Goal: Find specific page/section: Find specific page/section

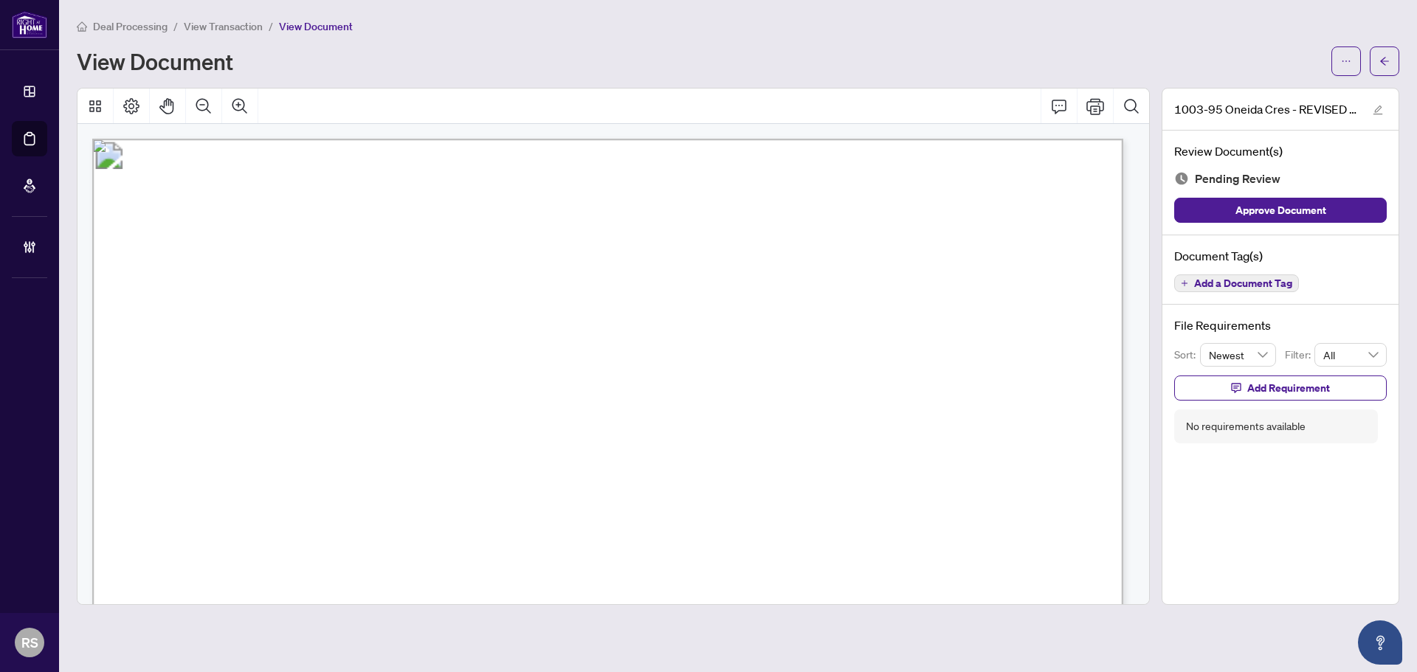
scroll to position [407, 0]
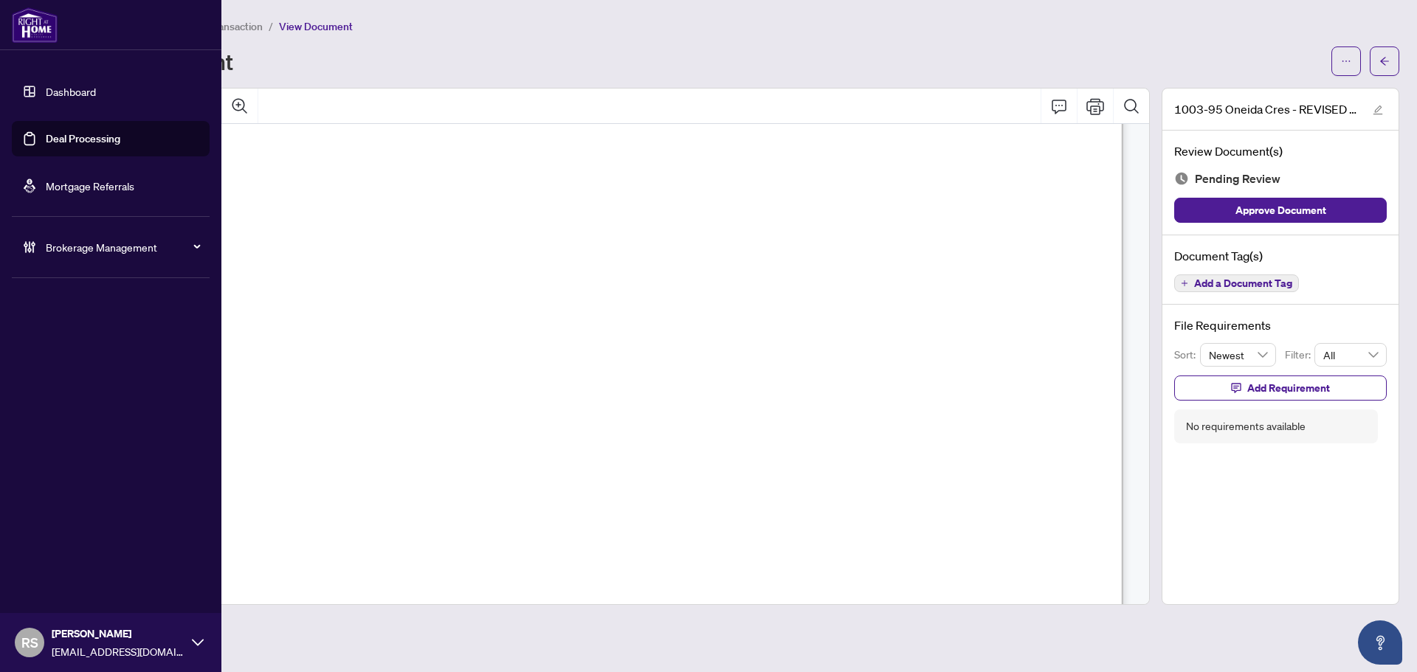
click at [75, 91] on link "Dashboard" at bounding box center [71, 91] width 50 height 13
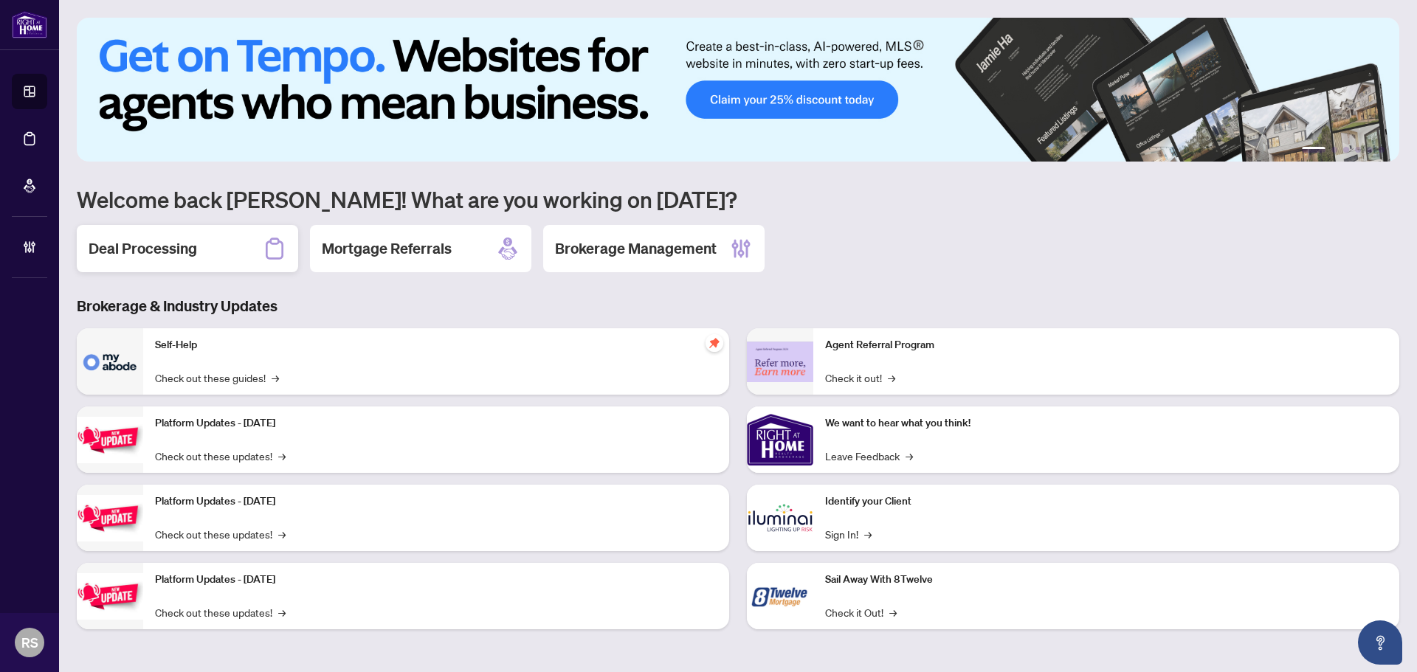
click at [179, 248] on h2 "Deal Processing" at bounding box center [143, 248] width 108 height 21
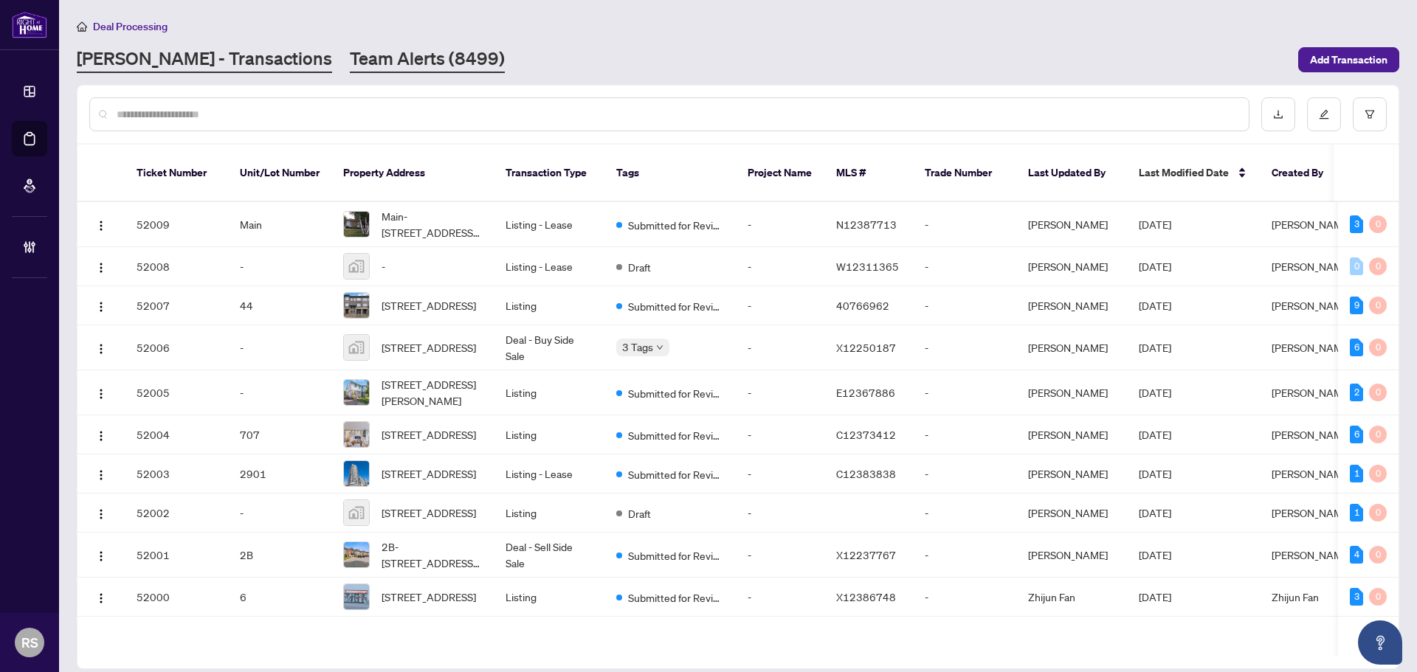
click at [351, 56] on link "Team Alerts (8499)" at bounding box center [427, 59] width 155 height 27
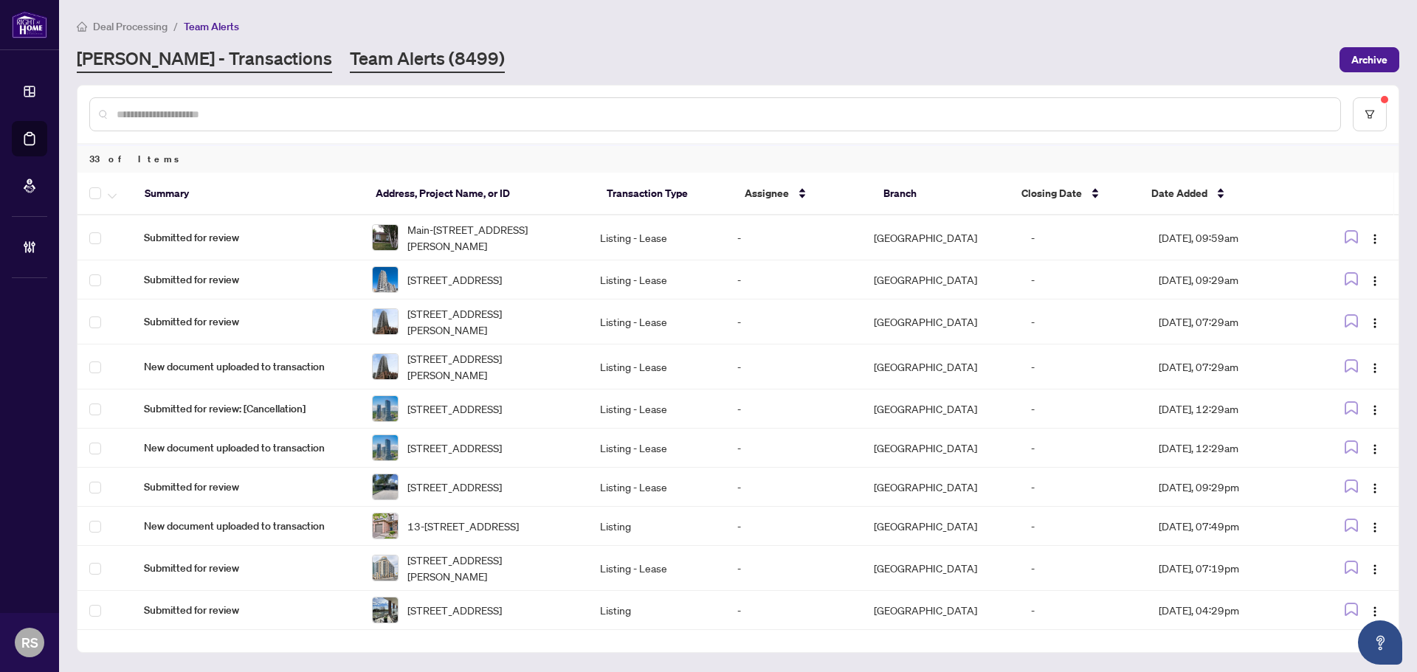
click at [148, 61] on link "[PERSON_NAME] - Transactions" at bounding box center [204, 59] width 255 height 27
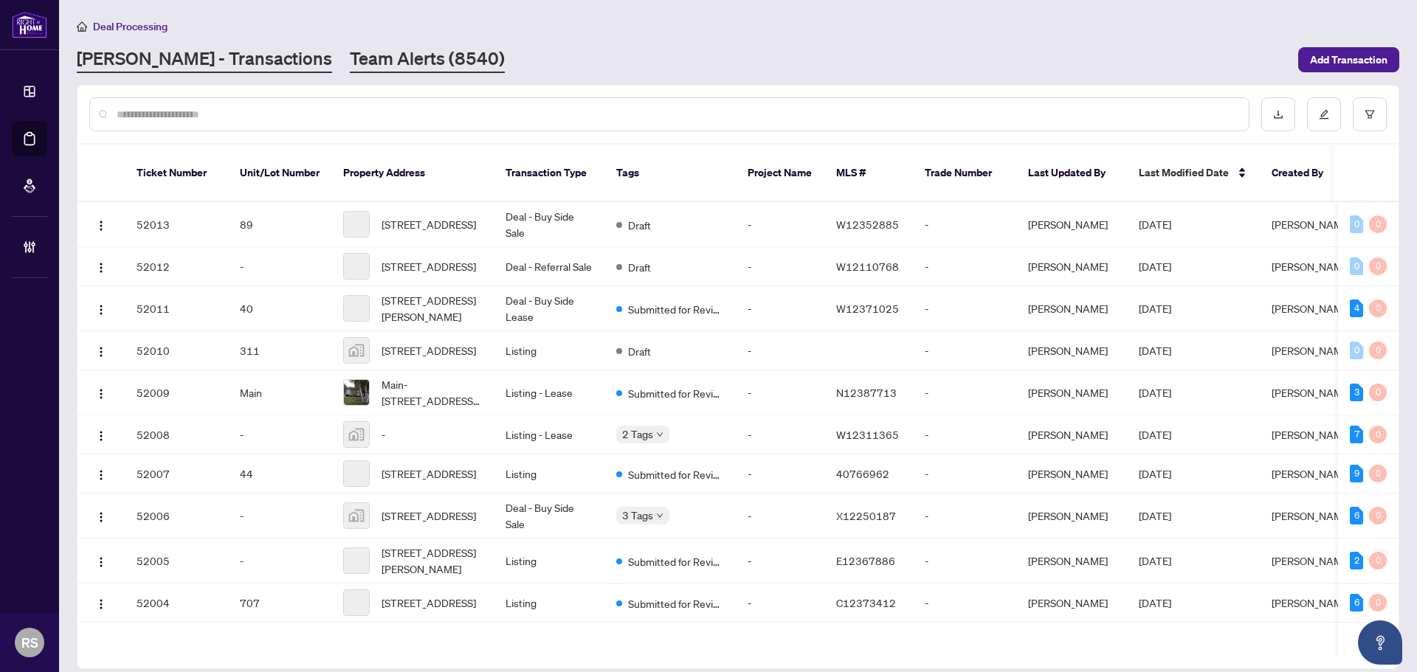
click at [350, 59] on link "Team Alerts (8540)" at bounding box center [427, 59] width 155 height 27
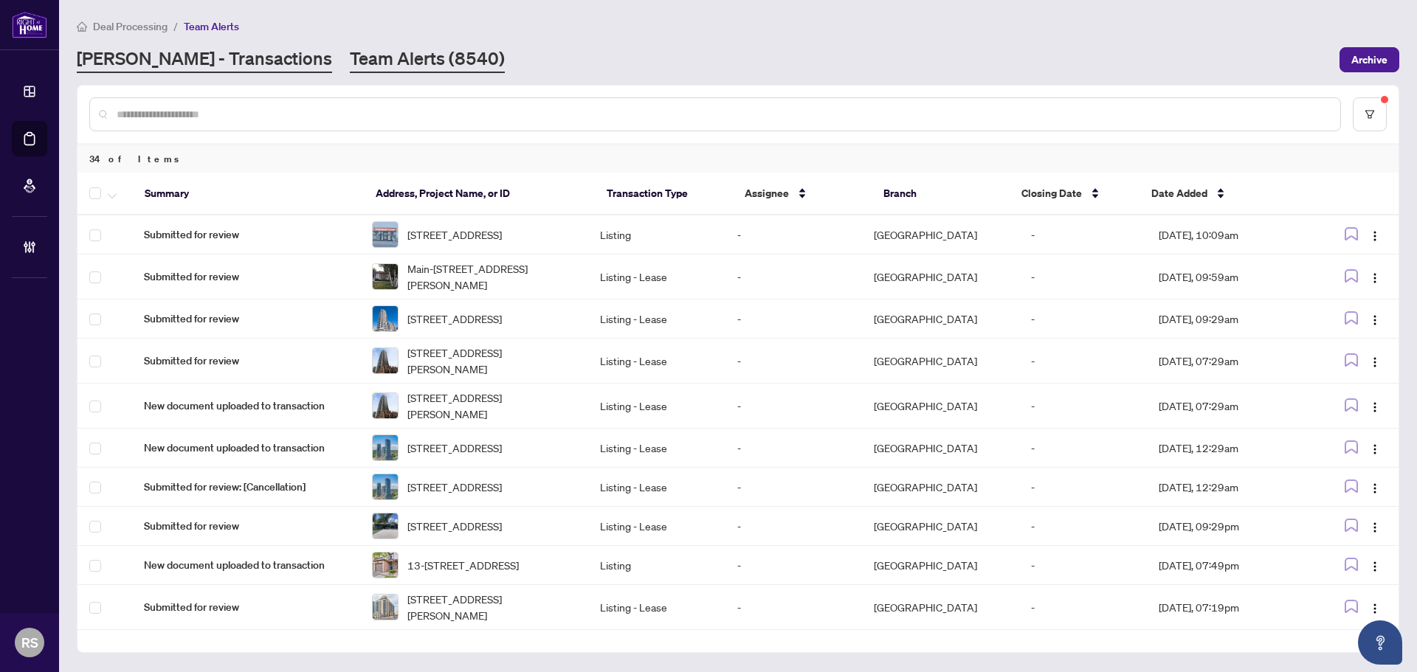
click at [151, 58] on link "[PERSON_NAME] - Transactions" at bounding box center [204, 59] width 255 height 27
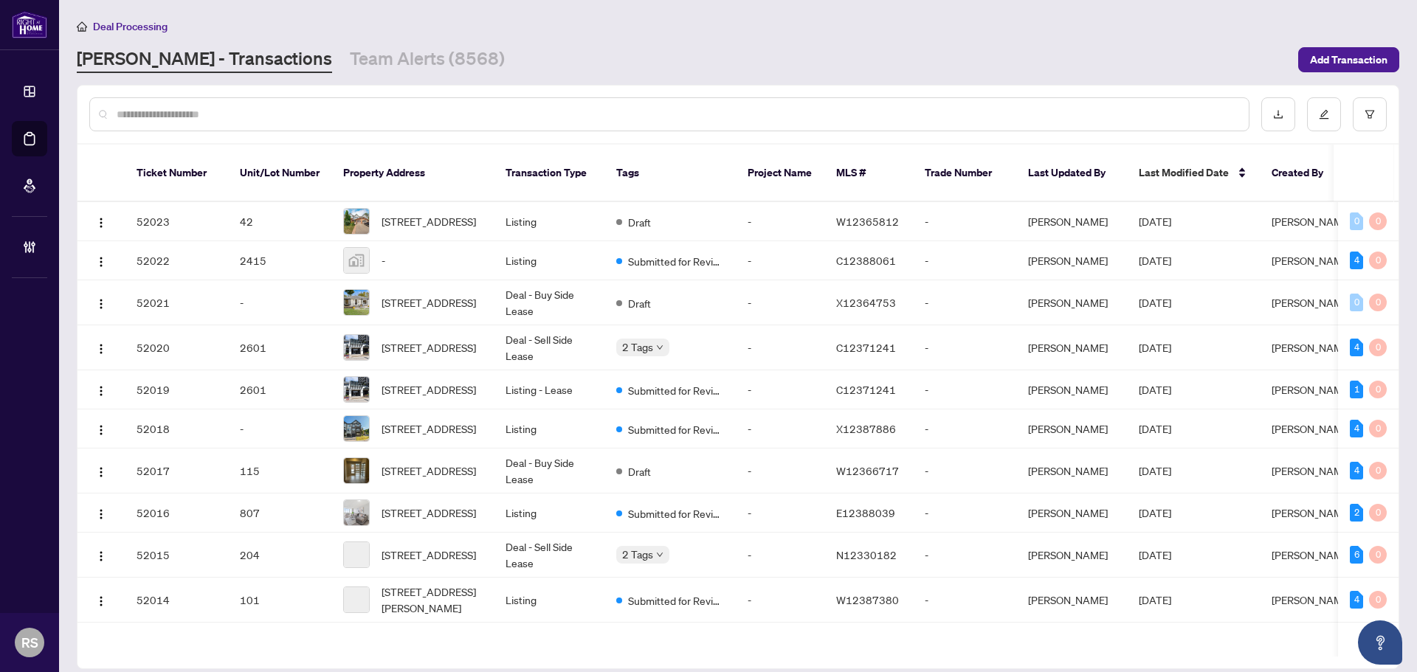
click at [162, 108] on input "text" at bounding box center [677, 114] width 1120 height 16
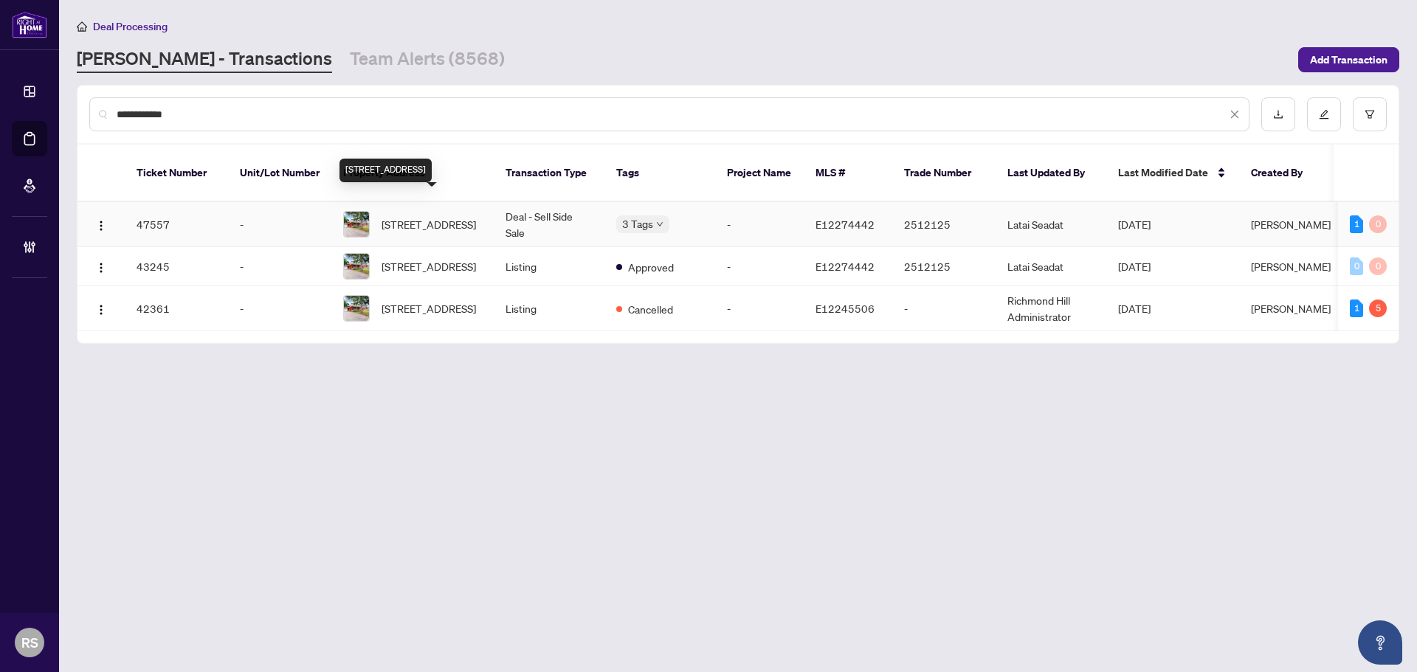
type input "**********"
click at [455, 216] on span "[STREET_ADDRESS]" at bounding box center [428, 224] width 94 height 16
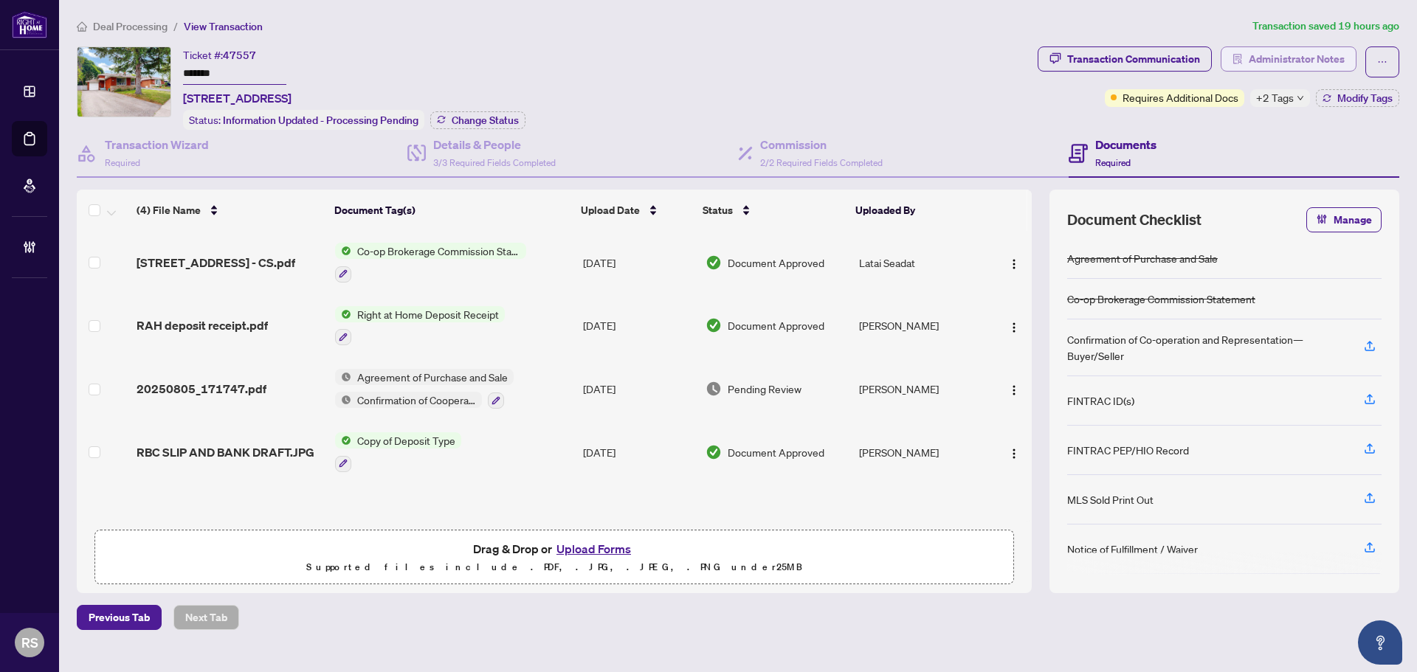
click at [1290, 55] on span "Administrator Notes" at bounding box center [1296, 59] width 96 height 24
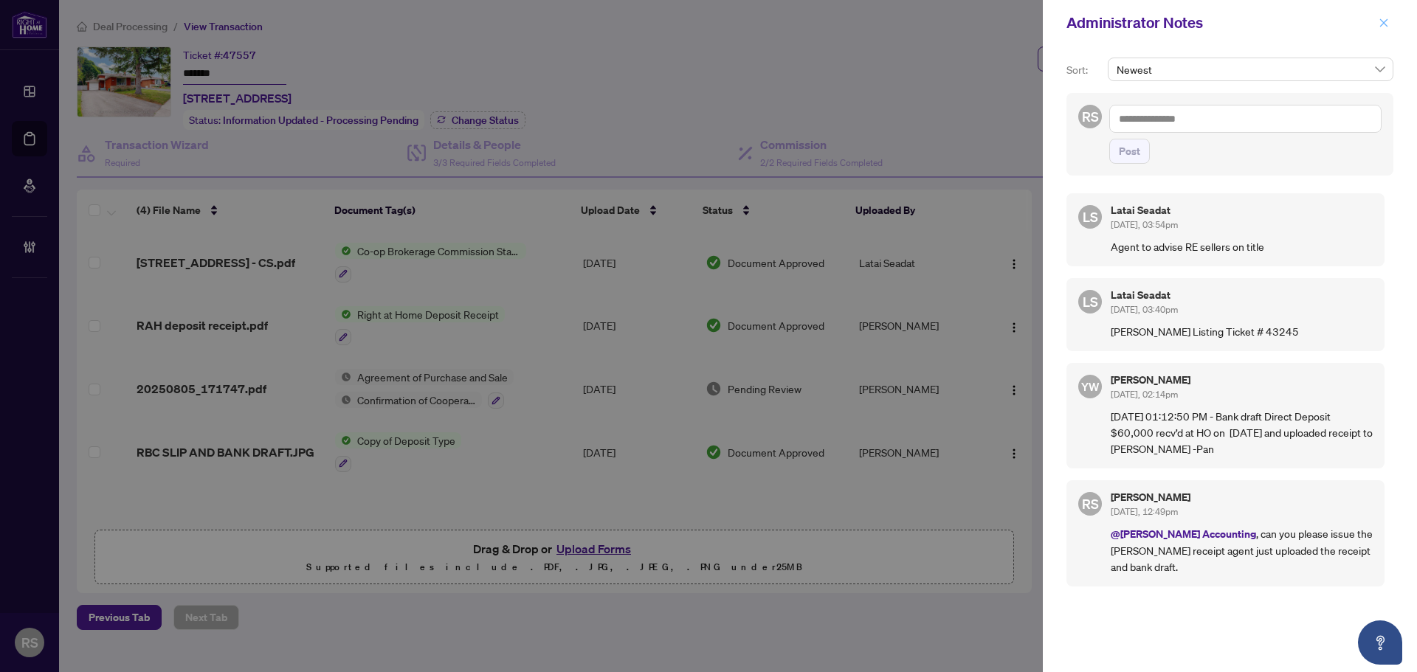
click at [1381, 24] on icon "close" at bounding box center [1383, 23] width 10 height 10
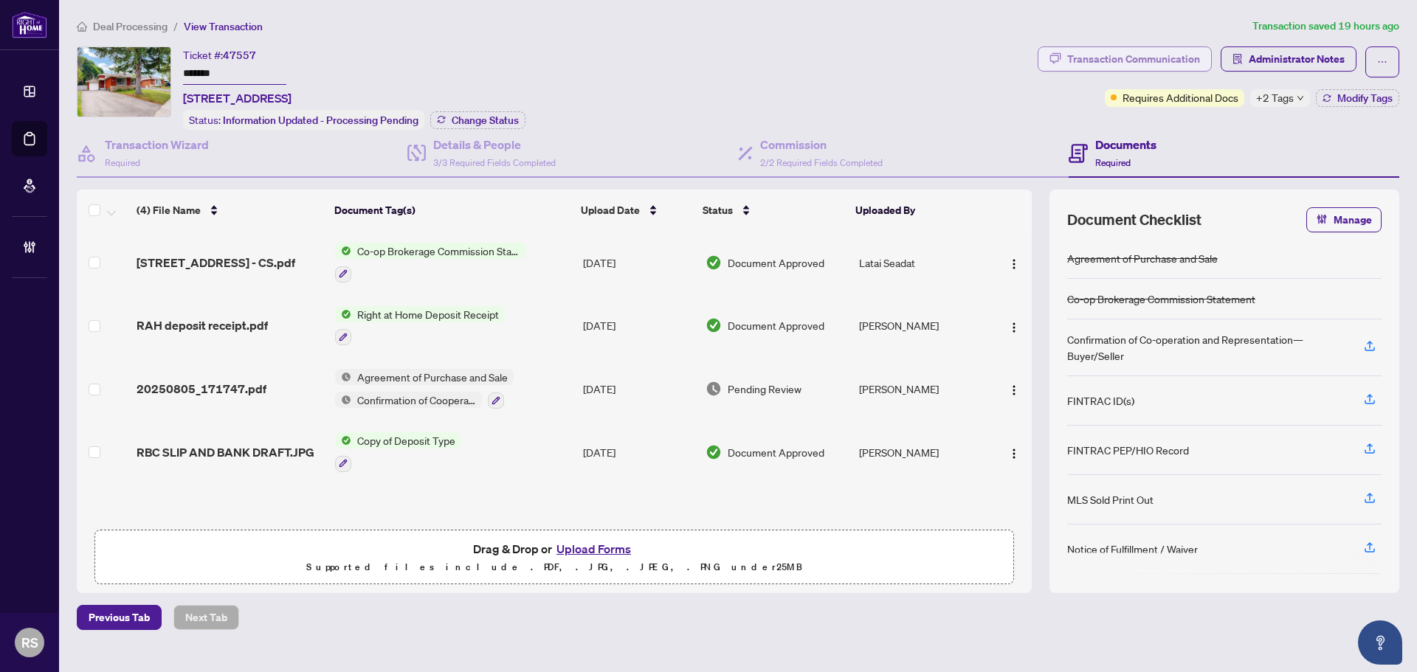
click at [1142, 63] on div "Transaction Communication" at bounding box center [1133, 59] width 133 height 24
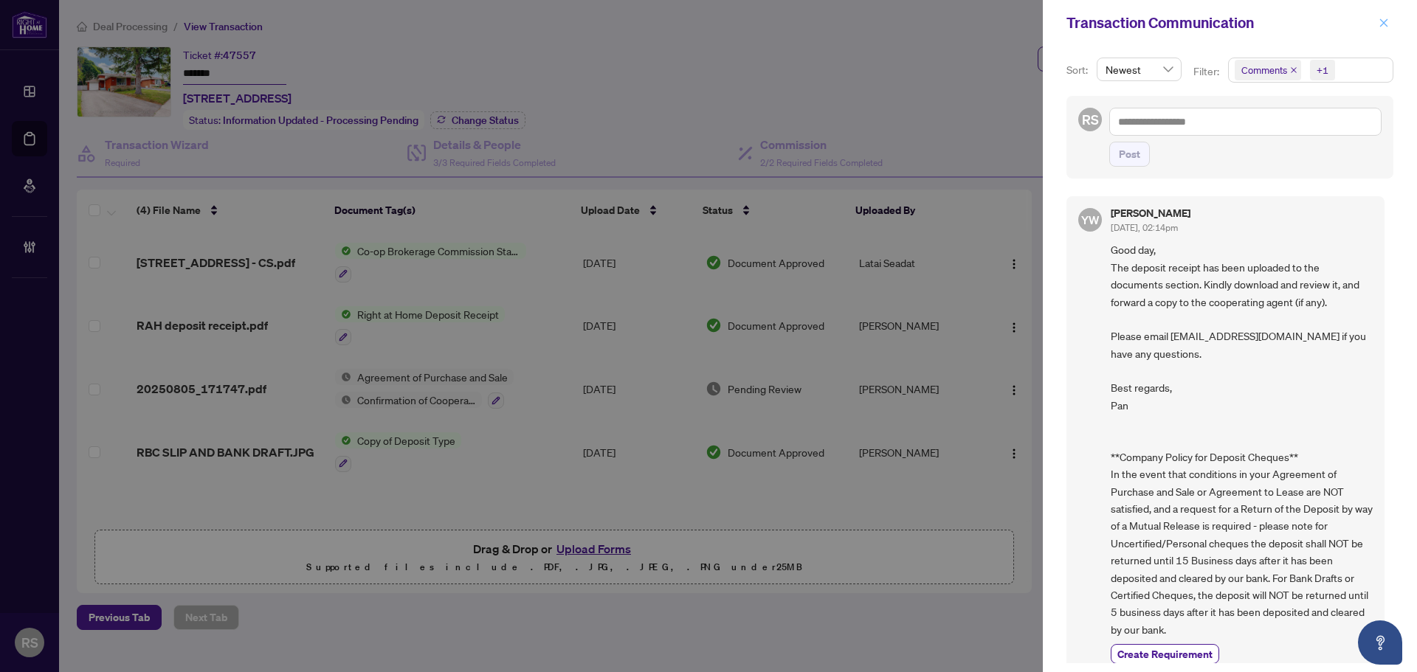
click at [1384, 22] on icon "close" at bounding box center [1384, 22] width 8 height 8
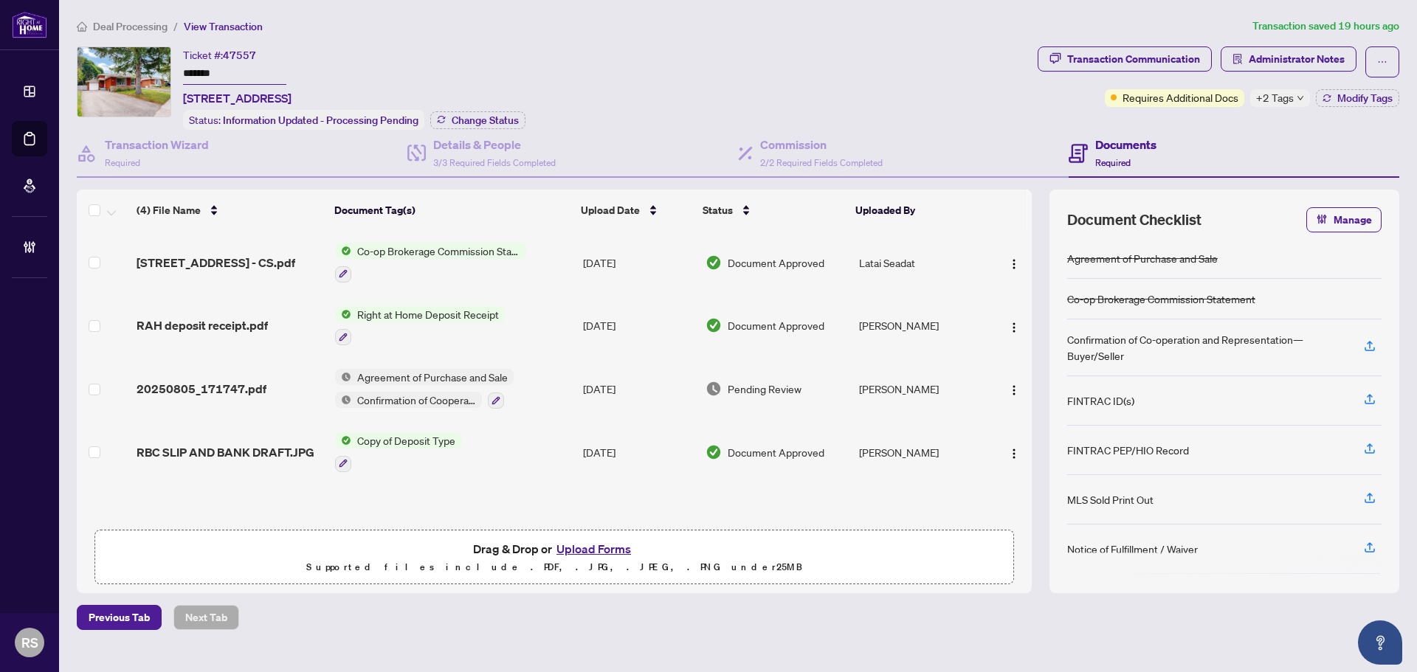
click at [399, 381] on span "Agreement of Purchase and Sale" at bounding box center [432, 377] width 162 height 16
click at [207, 393] on span "20250805_171747.pdf" at bounding box center [201, 389] width 130 height 18
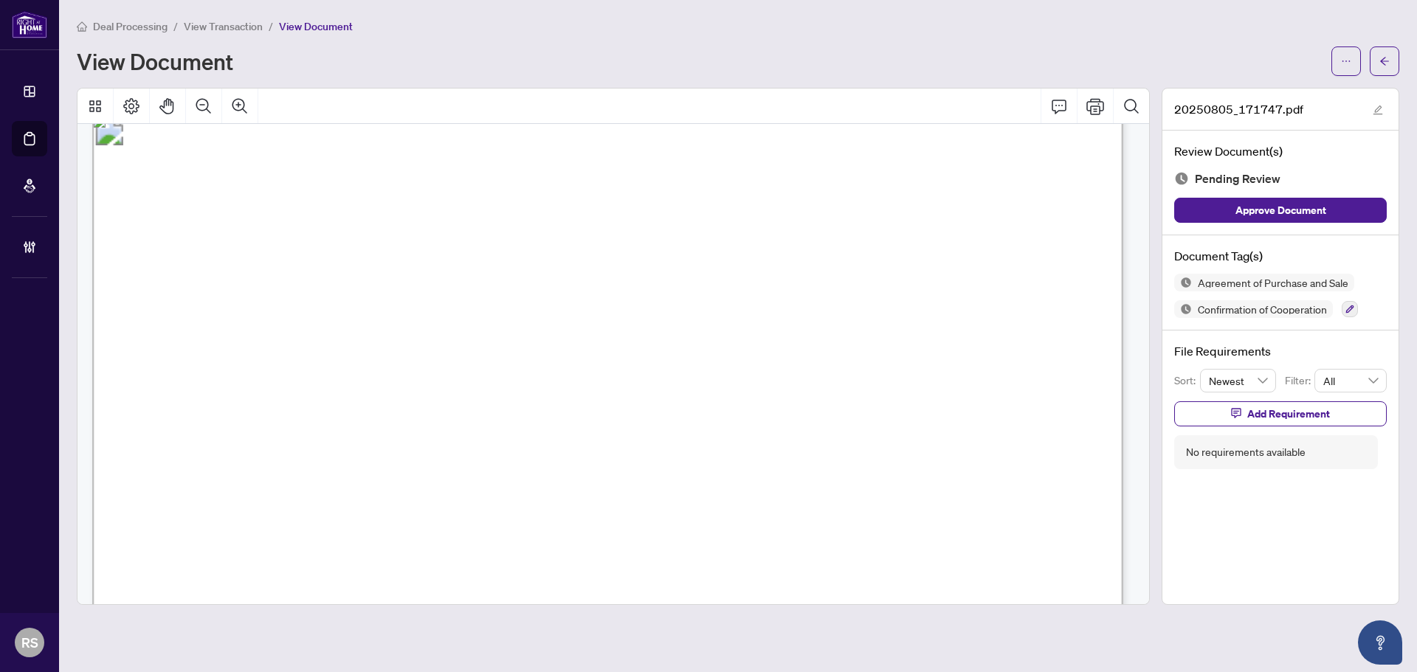
scroll to position [1476, 0]
click at [237, 29] on span "View Transaction" at bounding box center [223, 26] width 79 height 13
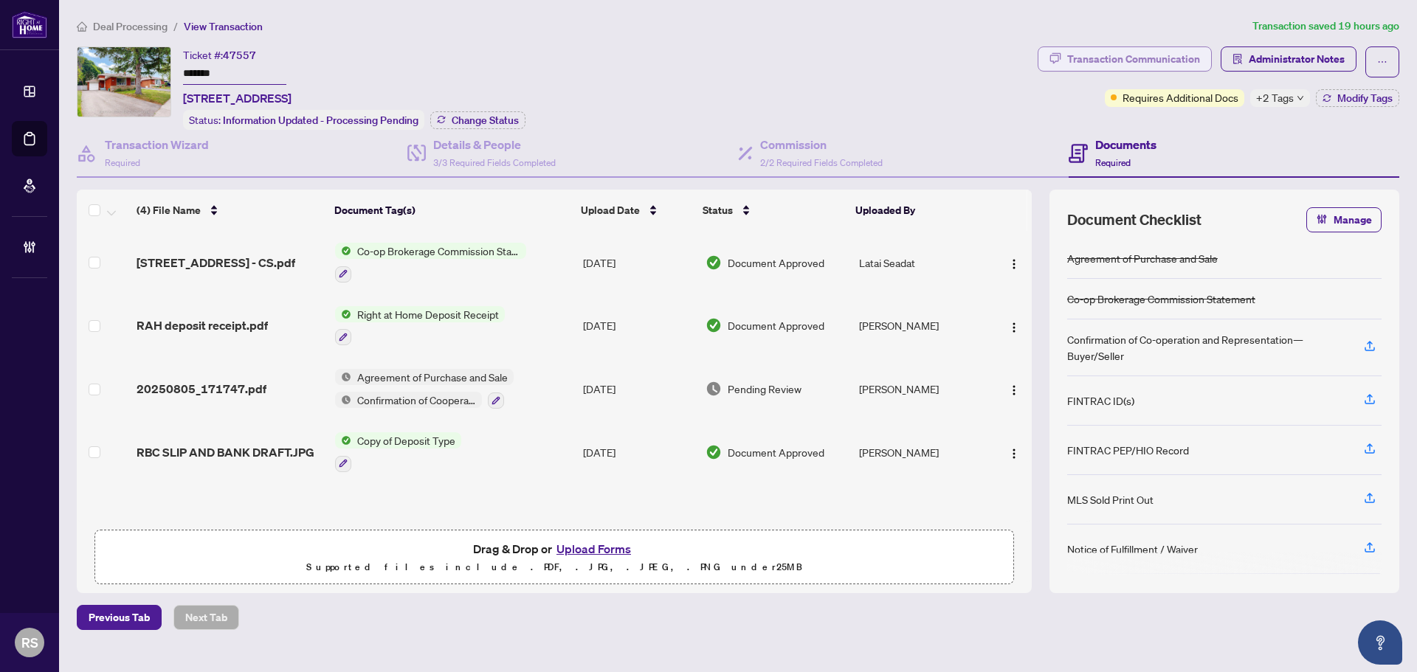
click at [1189, 52] on div "Transaction Communication" at bounding box center [1133, 59] width 133 height 24
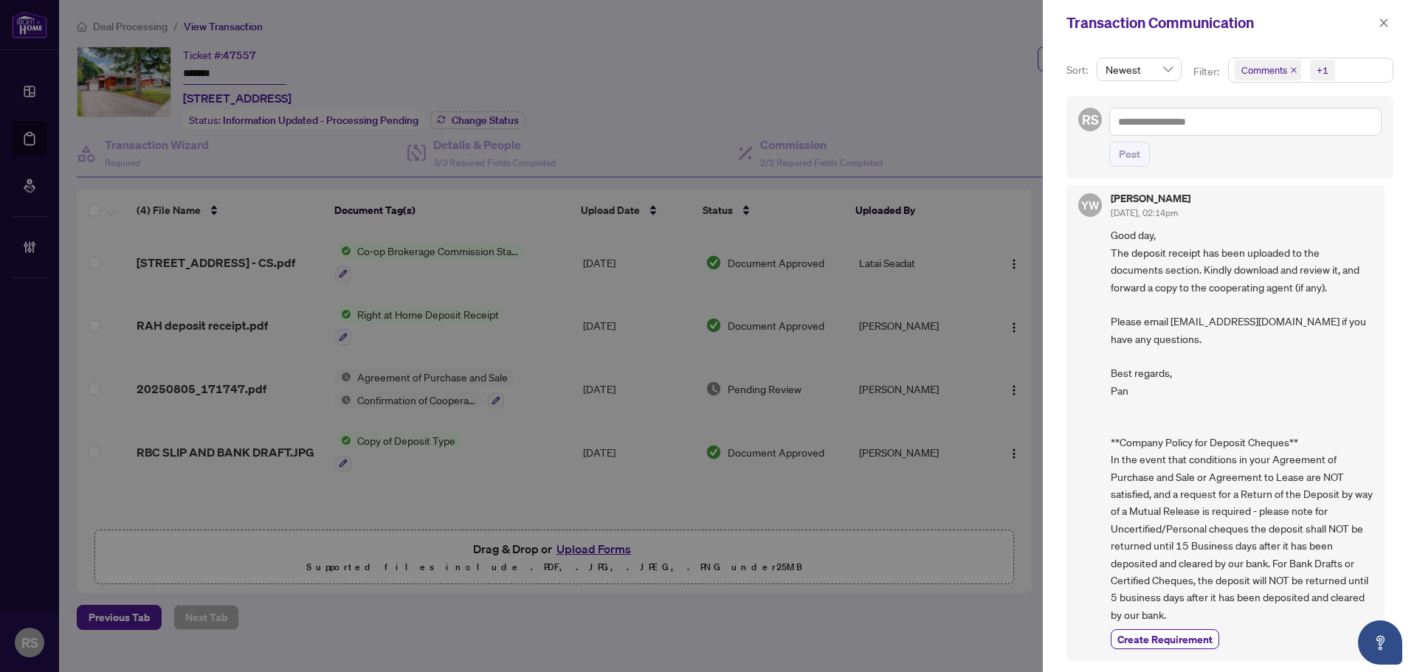
scroll to position [3, 0]
click at [1385, 28] on icon "close" at bounding box center [1383, 23] width 10 height 10
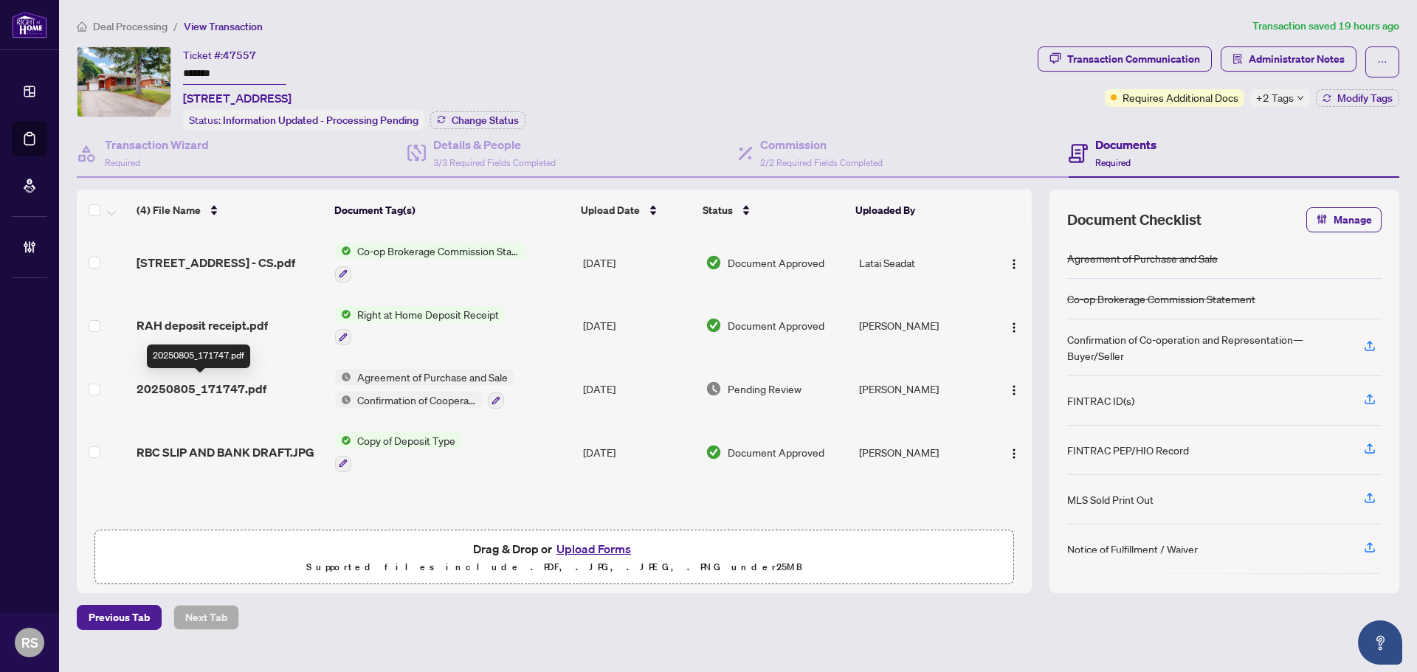
click at [231, 387] on span "20250805_171747.pdf" at bounding box center [201, 389] width 130 height 18
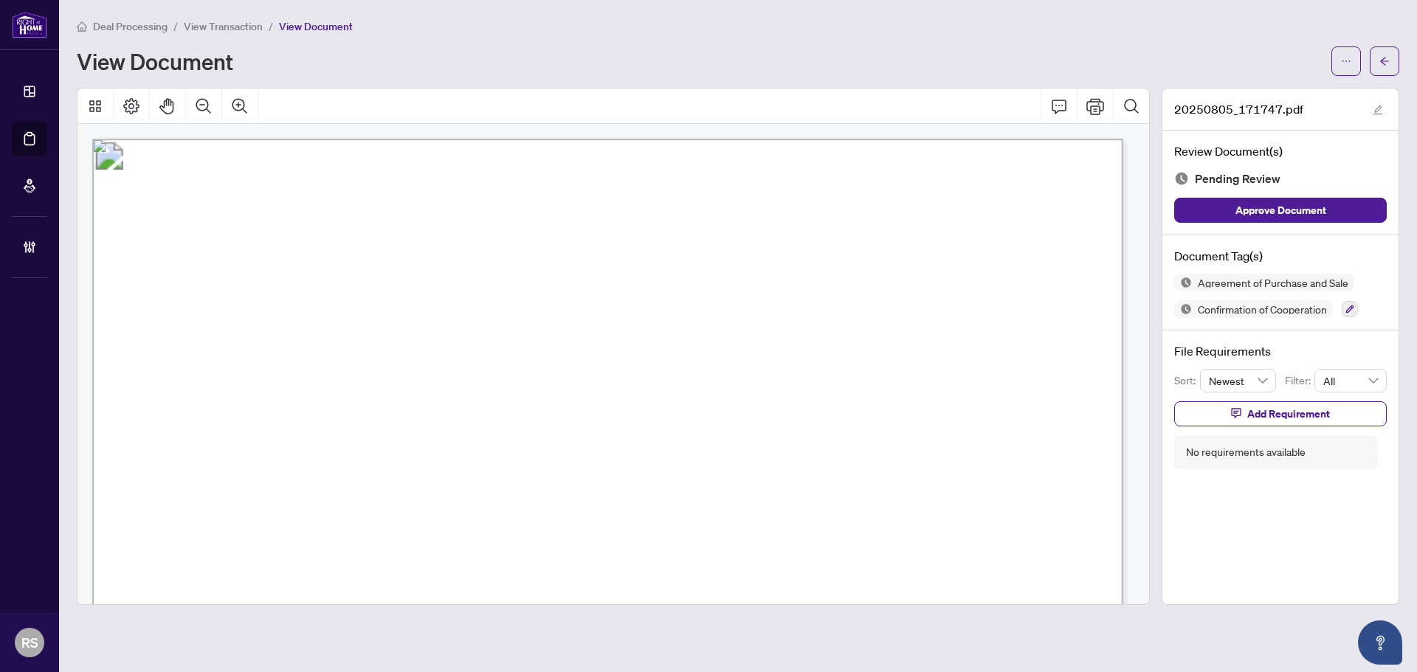
click at [220, 27] on span "View Transaction" at bounding box center [223, 26] width 79 height 13
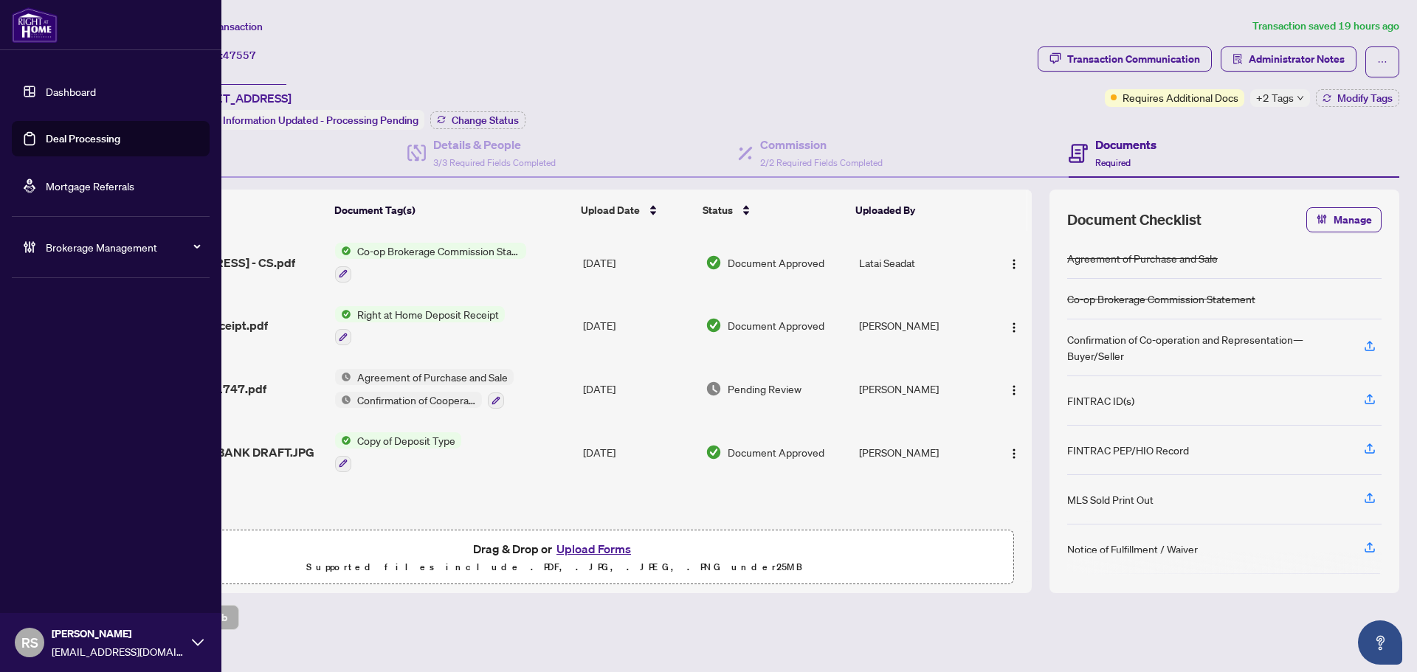
click at [66, 91] on link "Dashboard" at bounding box center [71, 91] width 50 height 13
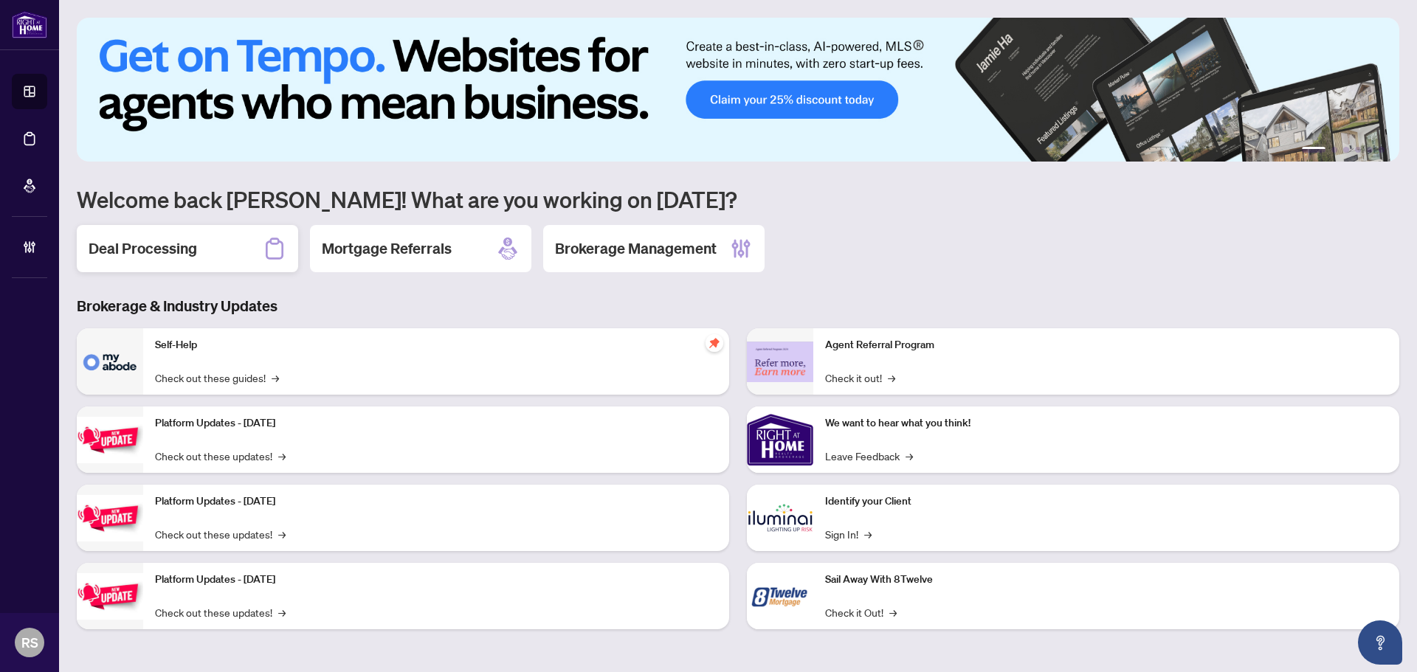
click at [155, 252] on h2 "Deal Processing" at bounding box center [143, 248] width 108 height 21
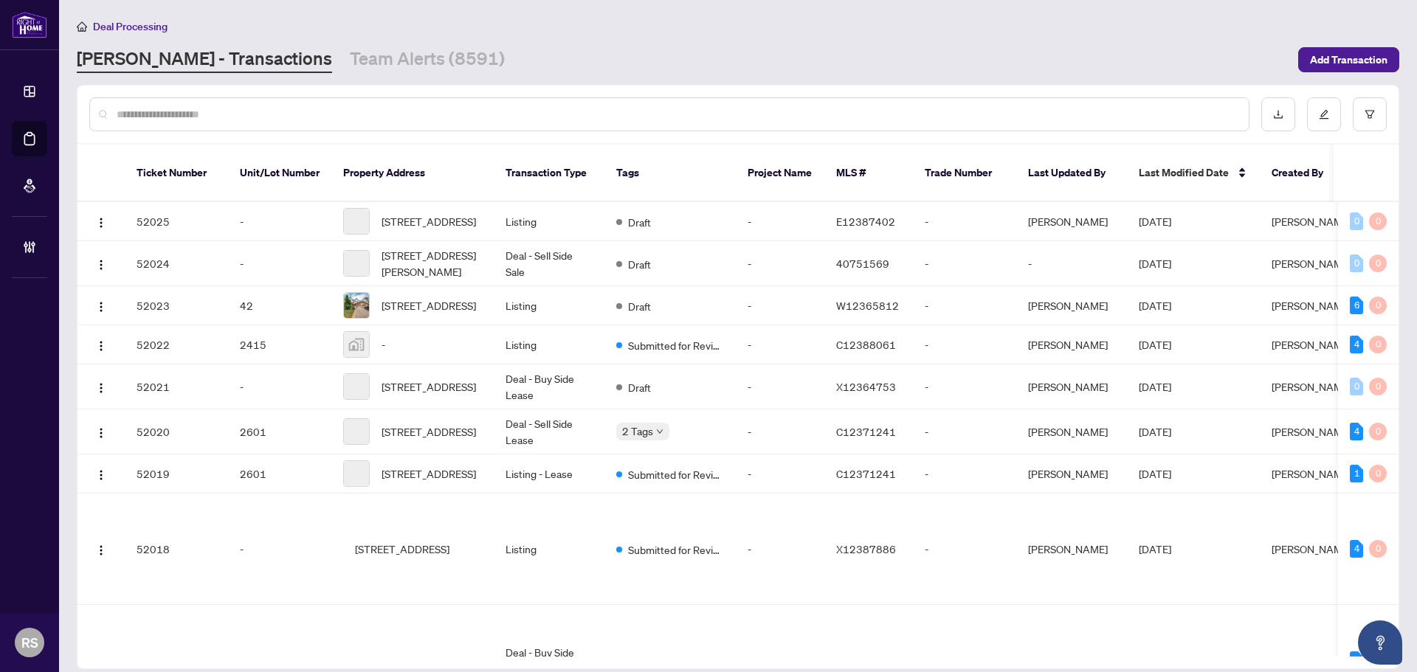
click at [260, 108] on input "text" at bounding box center [677, 114] width 1120 height 16
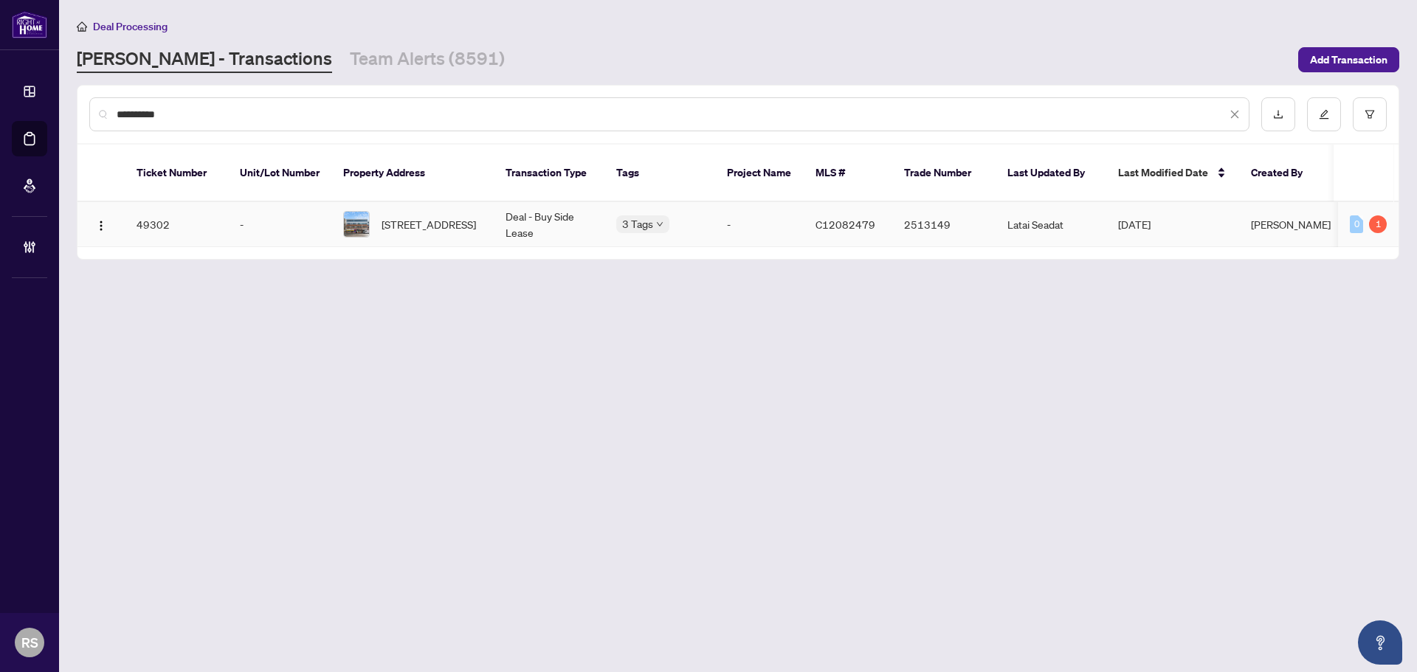
type input "**********"
click at [526, 202] on td "Deal - Buy Side Lease" at bounding box center [549, 224] width 111 height 45
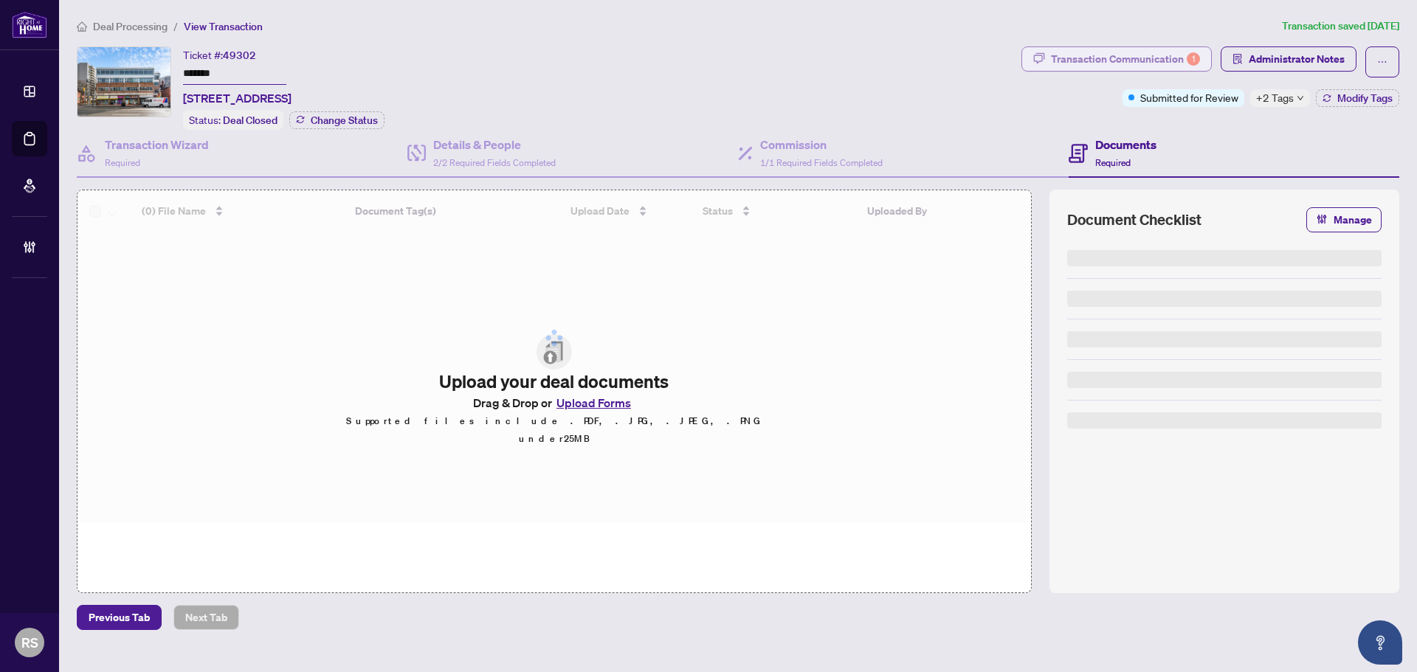
click at [1162, 63] on div "Transaction Communication 1" at bounding box center [1125, 59] width 149 height 24
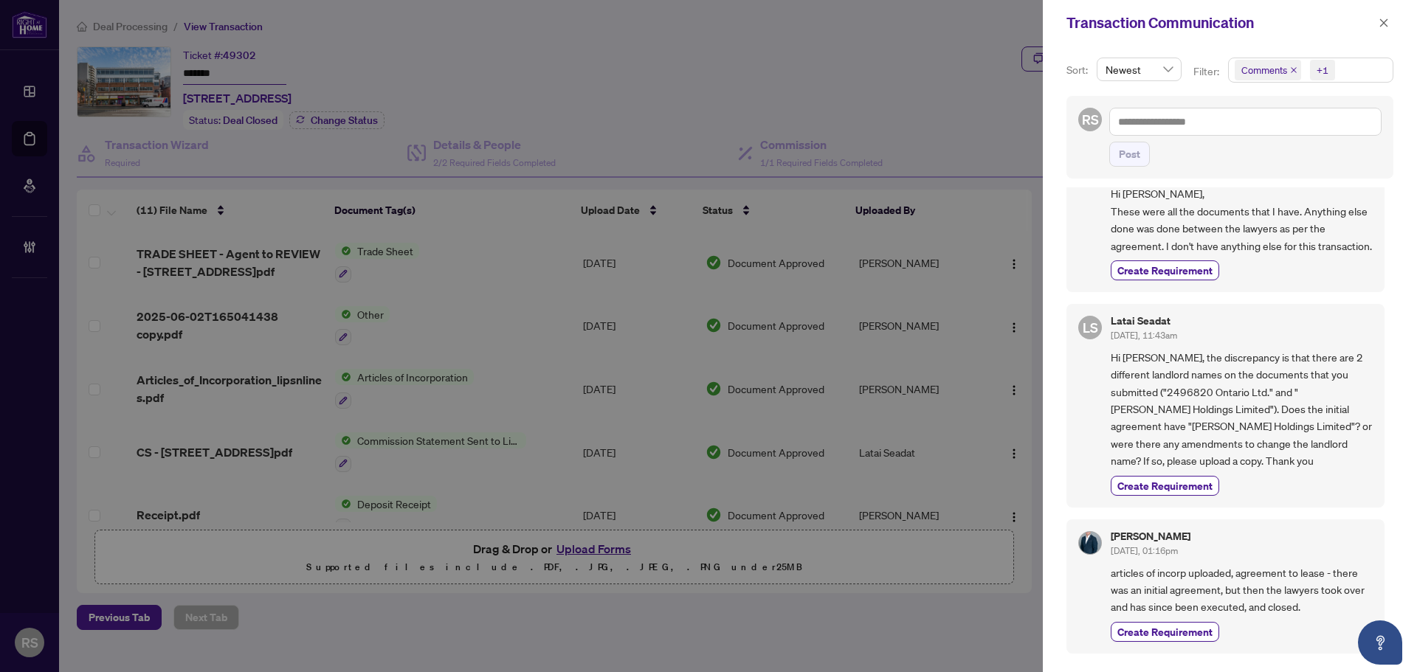
scroll to position [148, 0]
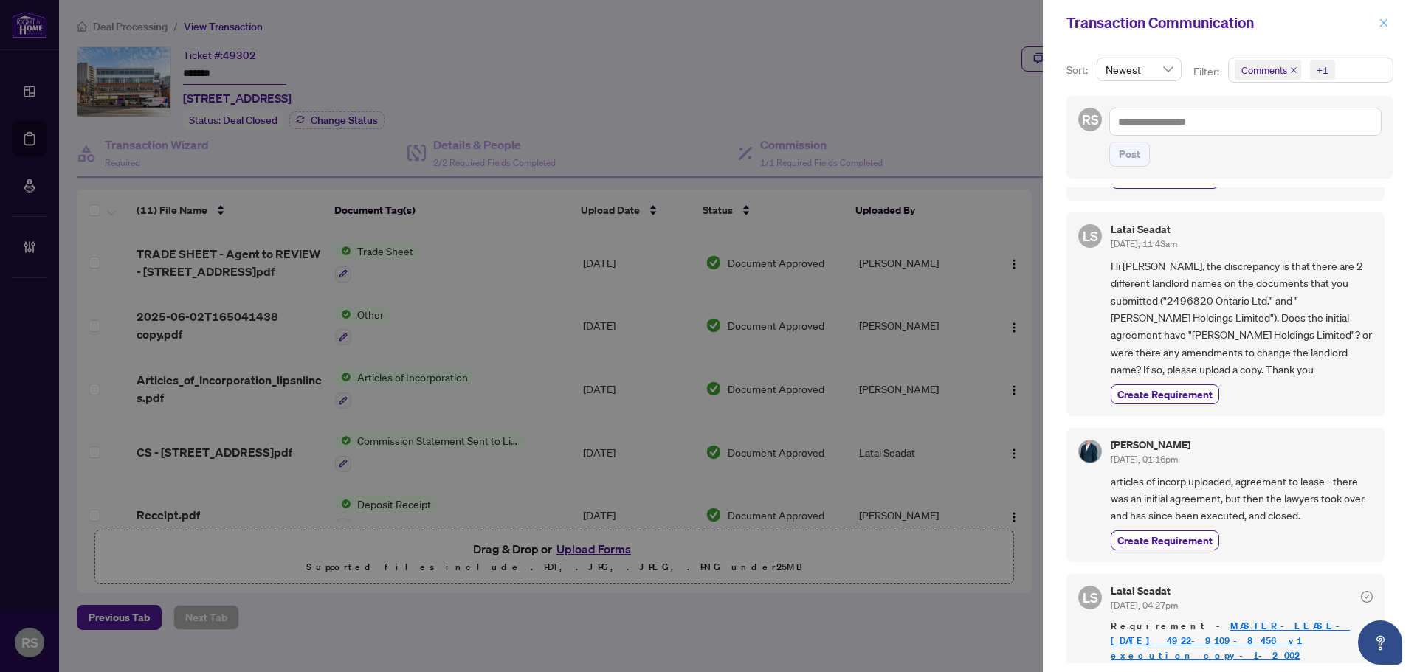
click at [1383, 21] on icon "close" at bounding box center [1383, 23] width 10 height 10
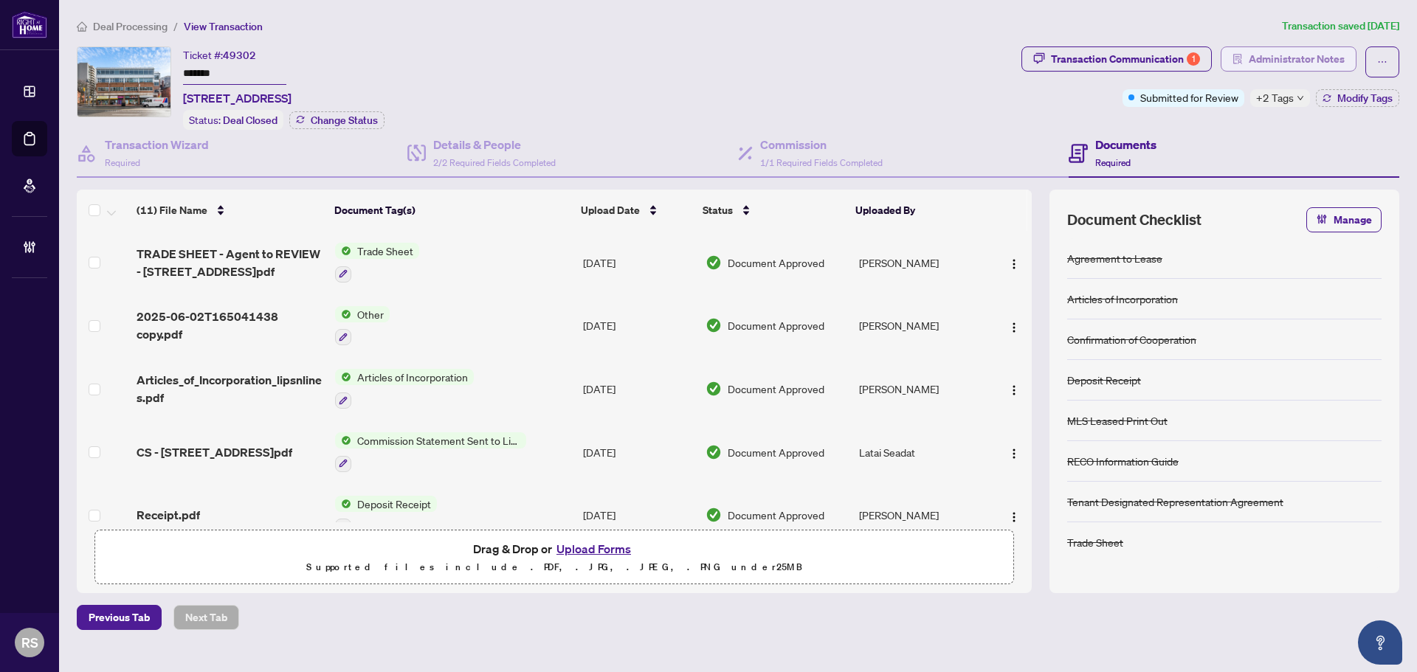
click at [1297, 64] on span "Administrator Notes" at bounding box center [1296, 59] width 96 height 24
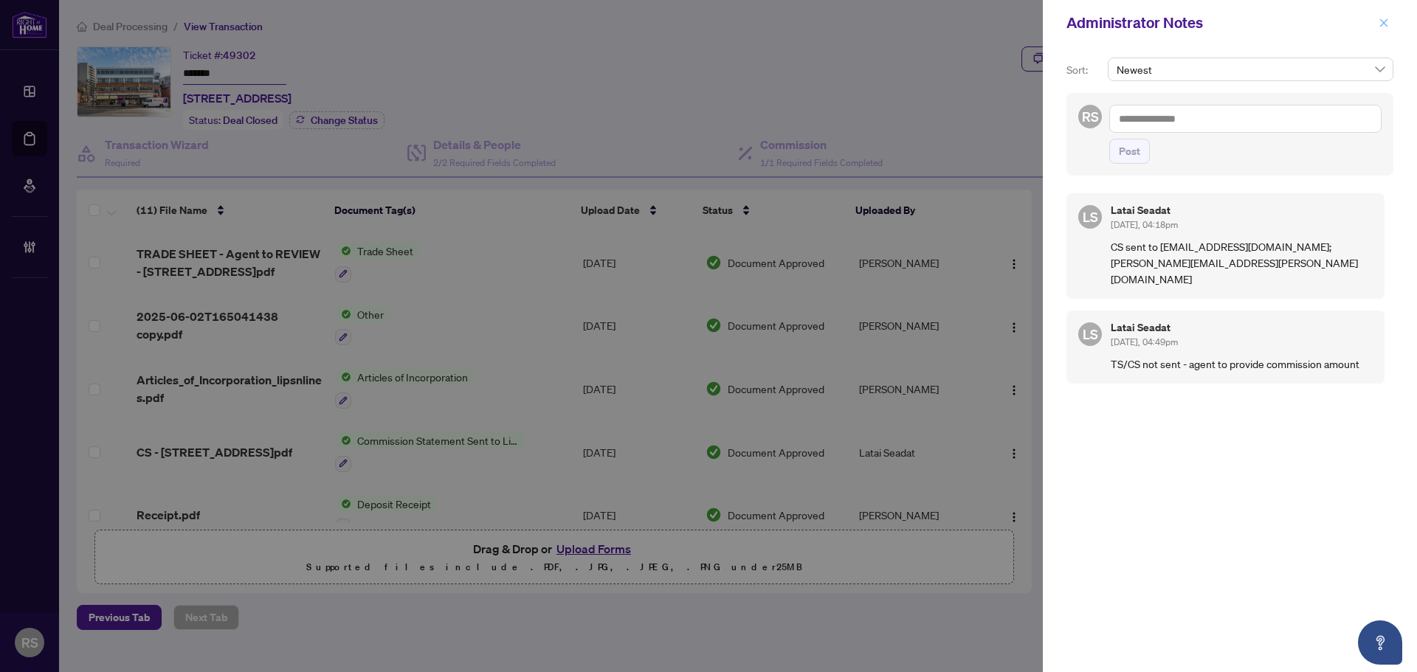
click at [1381, 21] on icon "close" at bounding box center [1384, 22] width 8 height 8
